Goal: Task Accomplishment & Management: Manage account settings

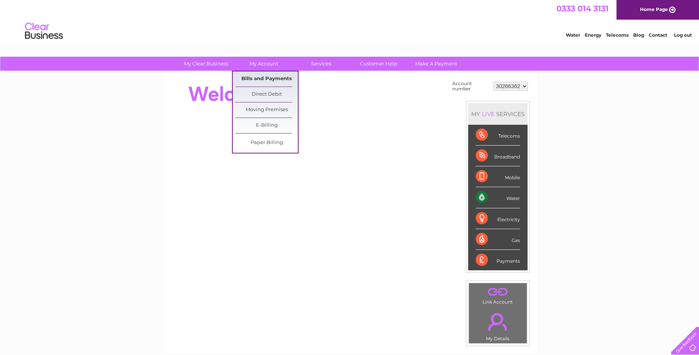
click at [262, 76] on link "Bills and Payments" at bounding box center [266, 79] width 62 height 15
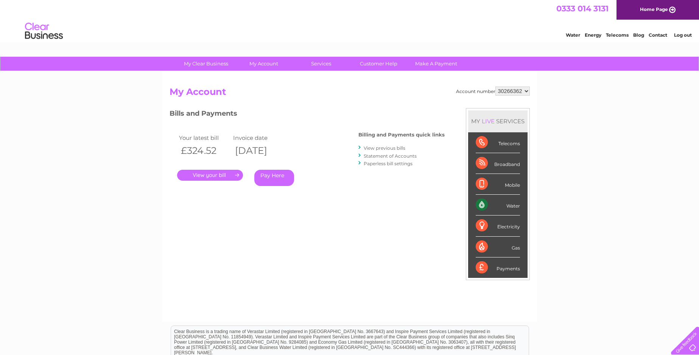
click at [202, 175] on link "." at bounding box center [210, 175] width 66 height 11
